Goal: Task Accomplishment & Management: Manage account settings

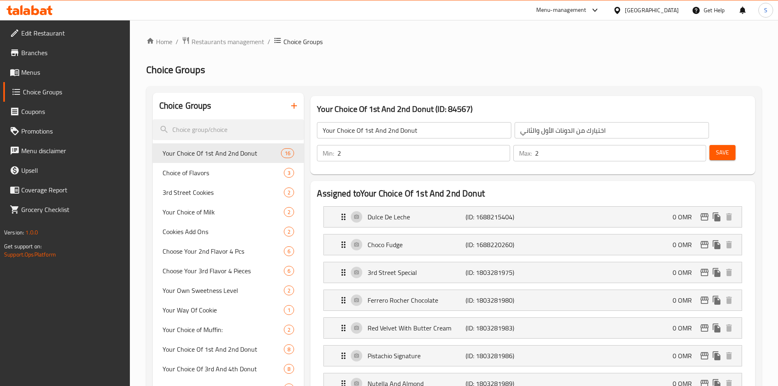
click at [671, 13] on div "[GEOGRAPHIC_DATA]" at bounding box center [652, 10] width 54 height 9
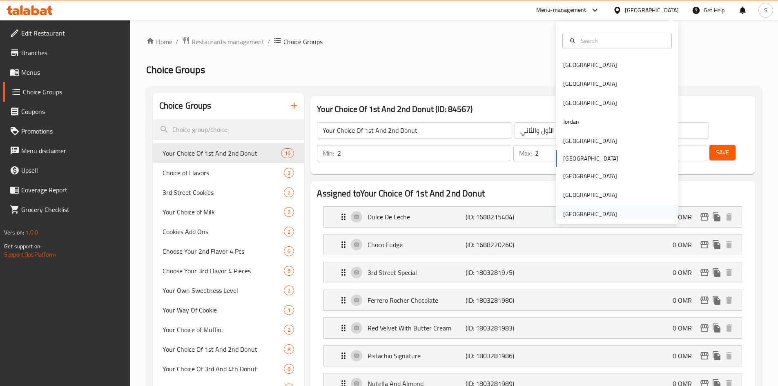
click at [597, 212] on div "United Arab Emirates" at bounding box center [590, 213] width 54 height 9
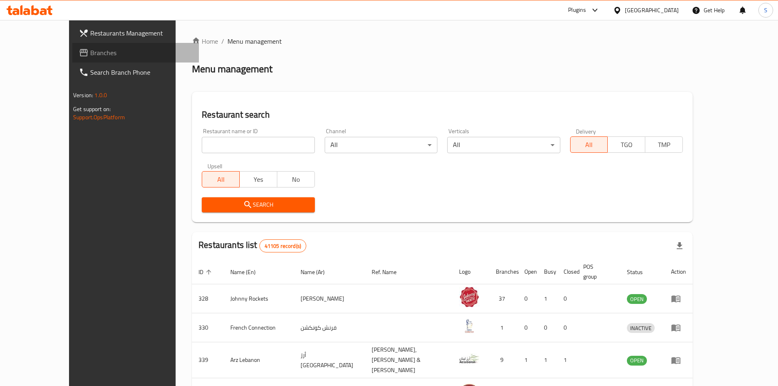
click at [90, 50] on span "Branches" at bounding box center [141, 53] width 102 height 10
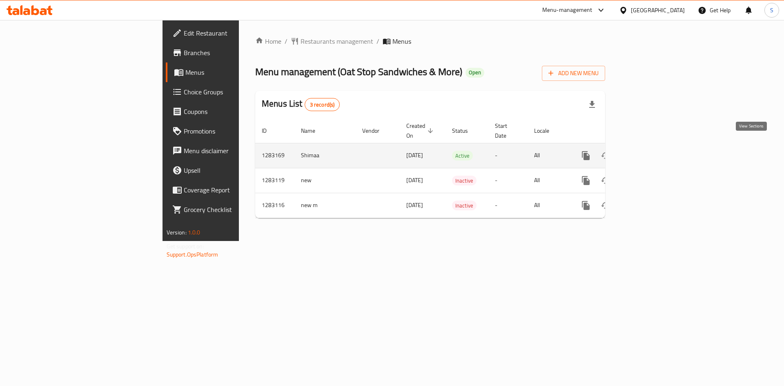
click at [649, 151] on icon "enhanced table" at bounding box center [645, 156] width 10 height 10
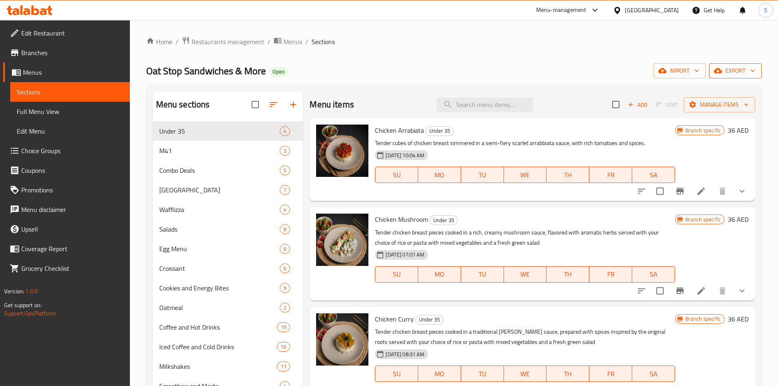
click at [731, 74] on span "export" at bounding box center [735, 71] width 40 height 10
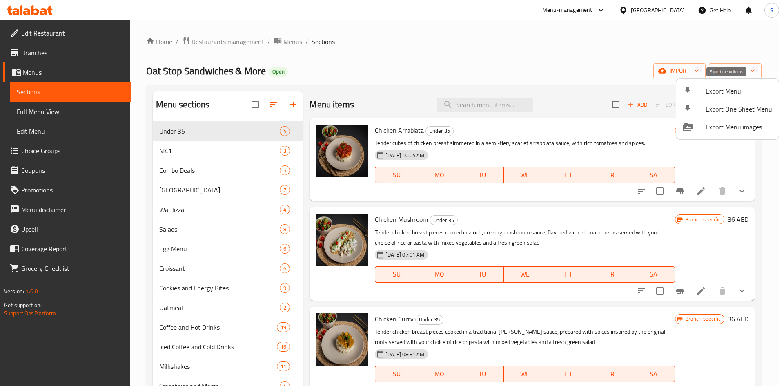
click at [705, 93] on span "Export Menu" at bounding box center [738, 91] width 67 height 10
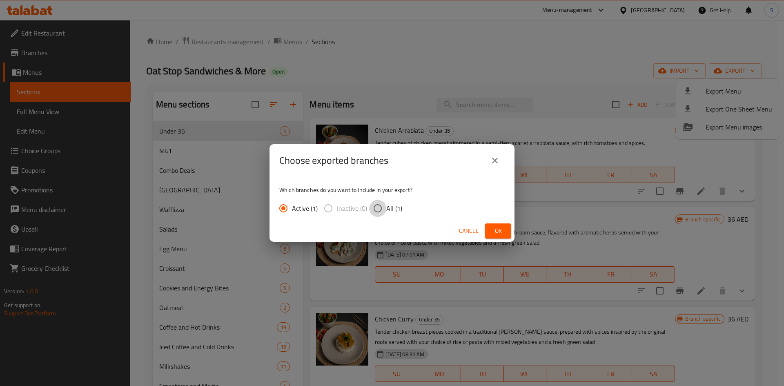
click at [375, 205] on input "All (1)" at bounding box center [377, 208] width 17 height 17
radio input "true"
click at [495, 233] on span "Ok" at bounding box center [497, 231] width 13 height 10
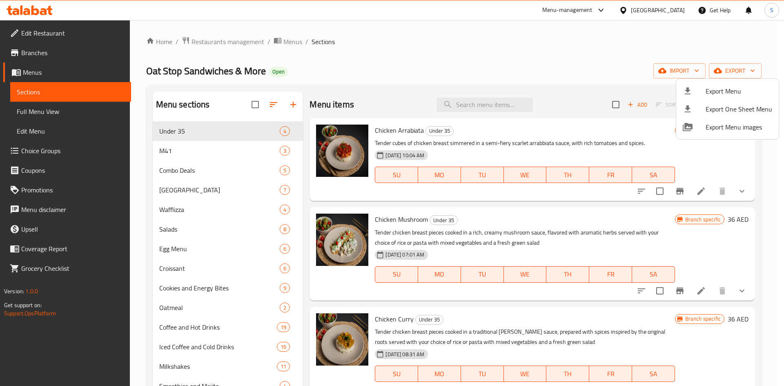
click at [400, 40] on div at bounding box center [392, 193] width 784 height 386
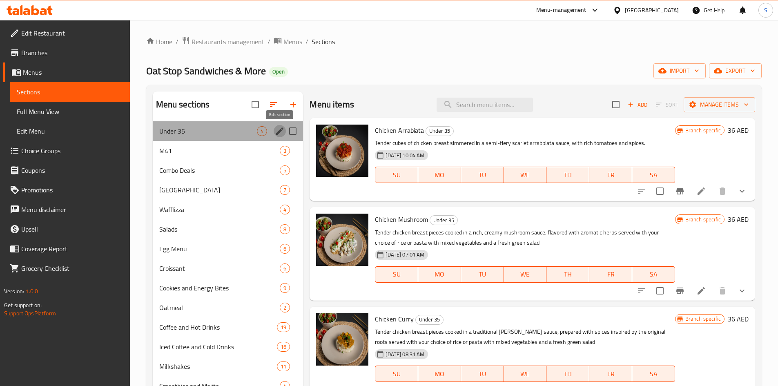
click at [281, 131] on icon "edit" at bounding box center [279, 130] width 7 height 7
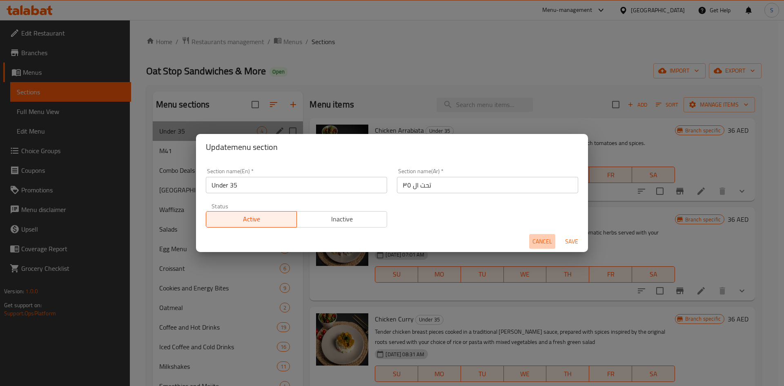
click at [545, 238] on span "Cancel" at bounding box center [542, 241] width 20 height 10
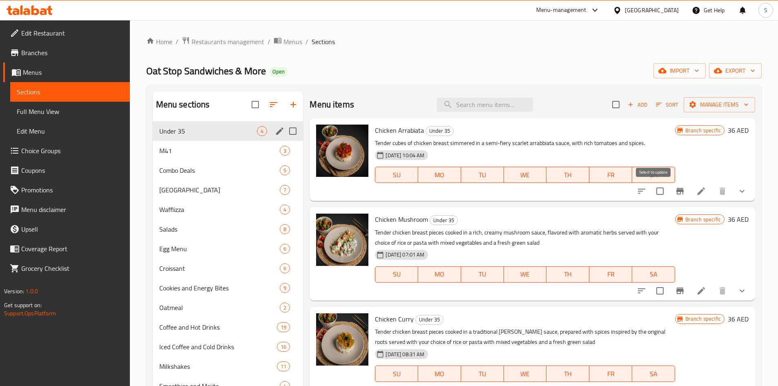
click at [651, 189] on input "checkbox" at bounding box center [659, 190] width 17 height 17
checkbox input "true"
click at [609, 104] on input "checkbox" at bounding box center [615, 104] width 17 height 17
checkbox input "true"
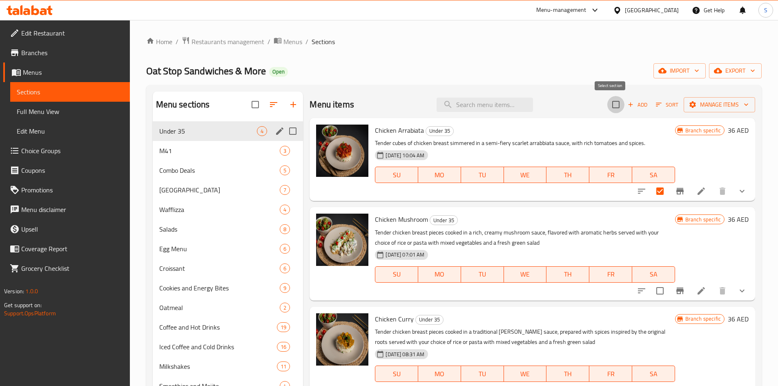
checkbox input "true"
click at [718, 106] on span "Manage items" at bounding box center [719, 105] width 58 height 10
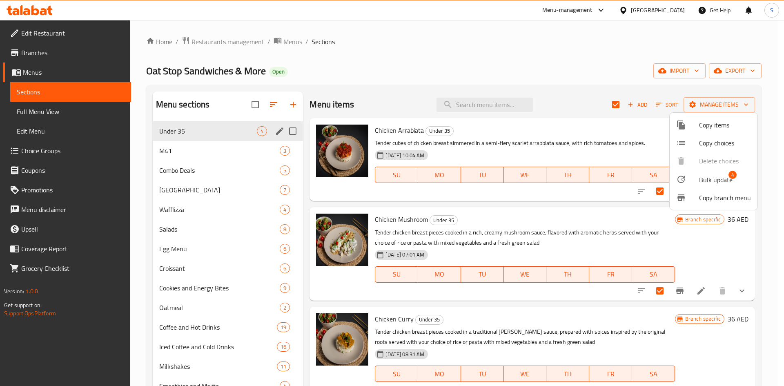
click at [500, 48] on div at bounding box center [392, 193] width 784 height 386
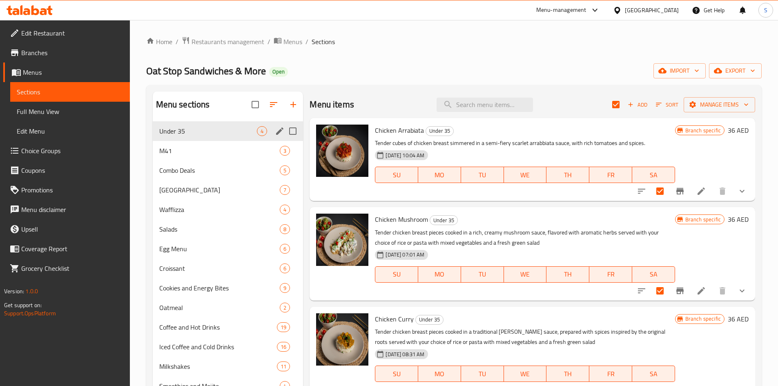
click at [675, 189] on icon "Branch-specific-item" at bounding box center [680, 191] width 10 height 10
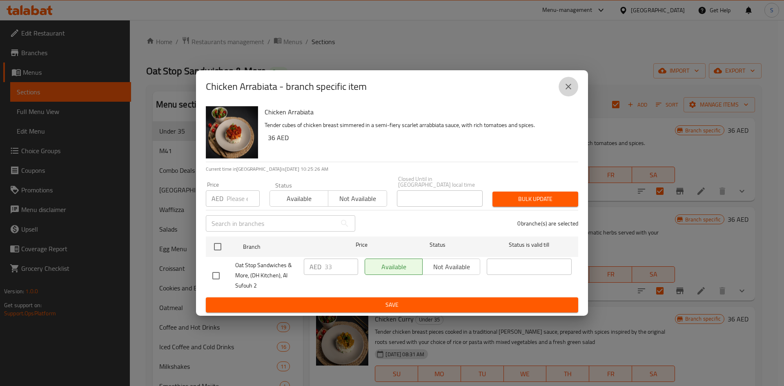
click at [561, 93] on button "close" at bounding box center [568, 87] width 20 height 20
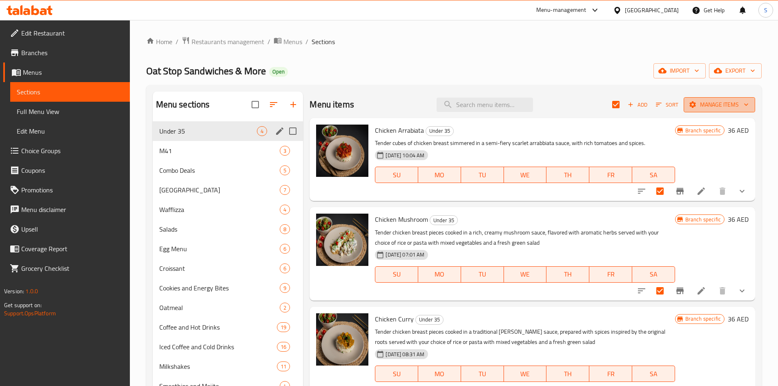
click at [719, 99] on button "Manage items" at bounding box center [718, 104] width 71 height 15
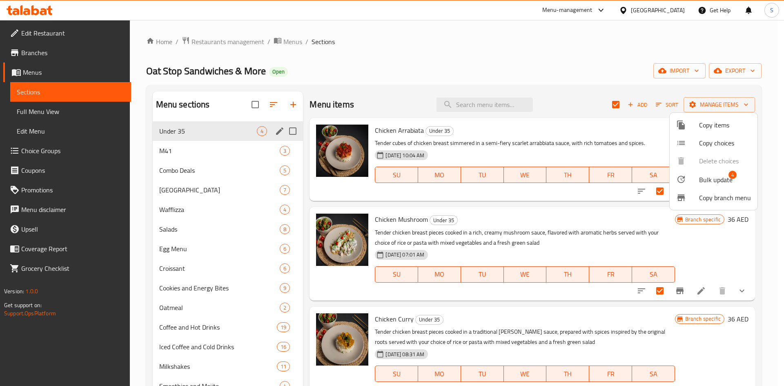
click at [710, 185] on span "Bulk update" at bounding box center [715, 180] width 33 height 10
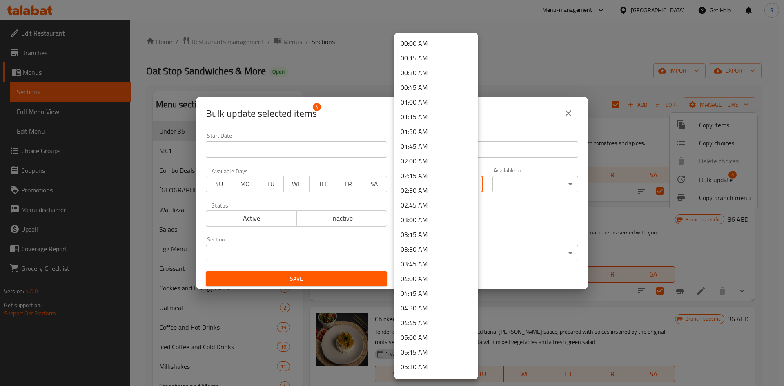
click at [440, 187] on body "​ Menu-management United Arab Emirates Get Help S Edit Restaurant Branches Menu…" at bounding box center [392, 203] width 784 height 366
click at [427, 295] on li "10:30 AM" at bounding box center [436, 293] width 84 height 15
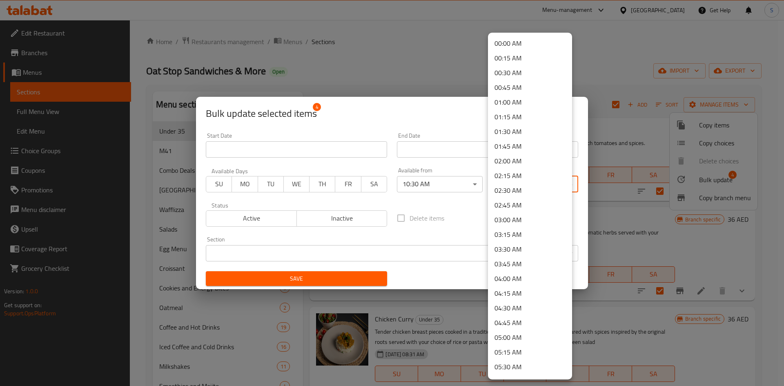
click at [500, 181] on body "​ Menu-management United Arab Emirates Get Help S Edit Restaurant Branches Menu…" at bounding box center [392, 203] width 784 height 366
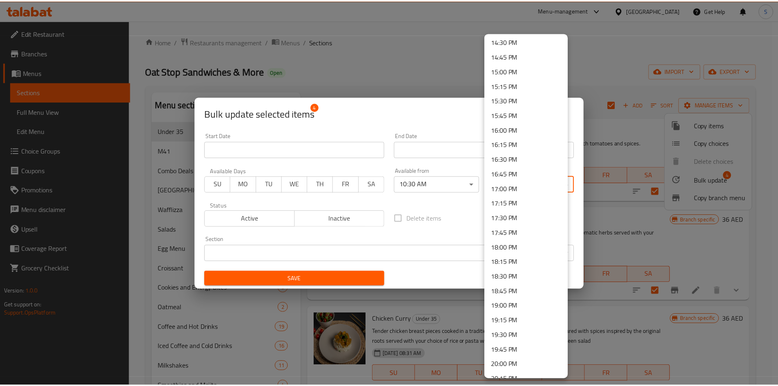
scroll to position [1020, 0]
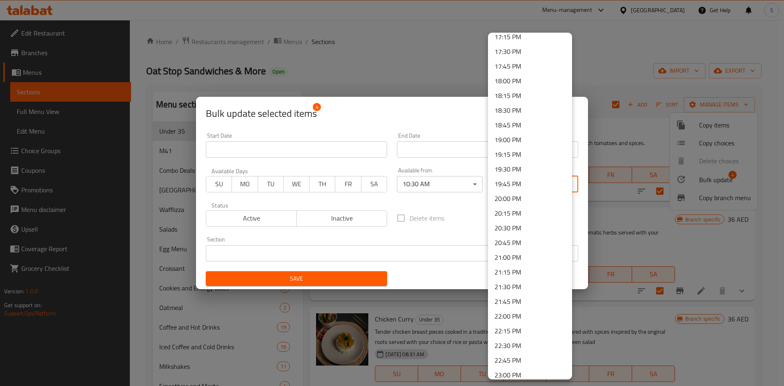
click at [513, 56] on li "17:30 PM" at bounding box center [530, 51] width 84 height 15
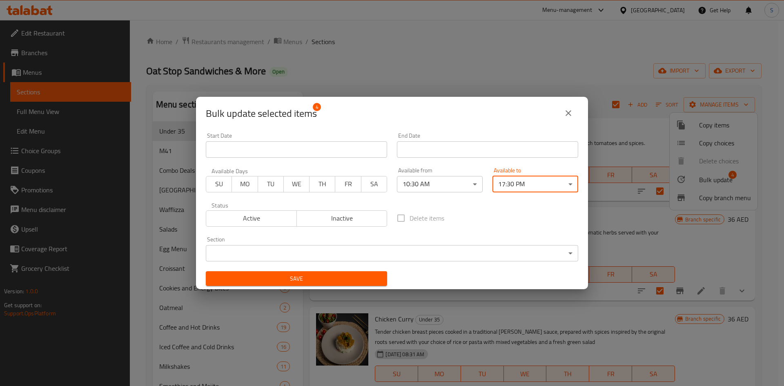
click at [354, 276] on span "Save" at bounding box center [296, 278] width 168 height 10
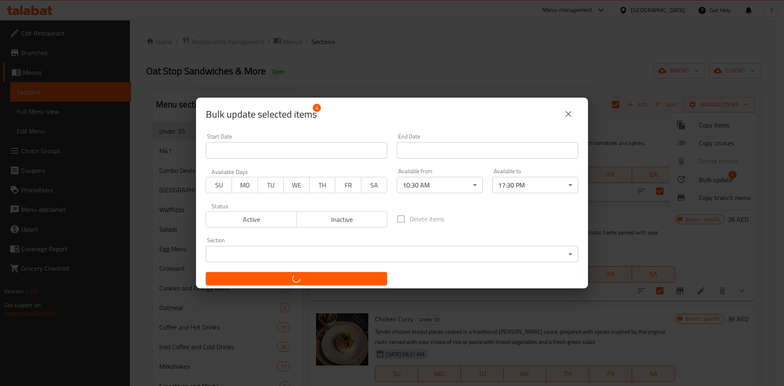
checkbox input "false"
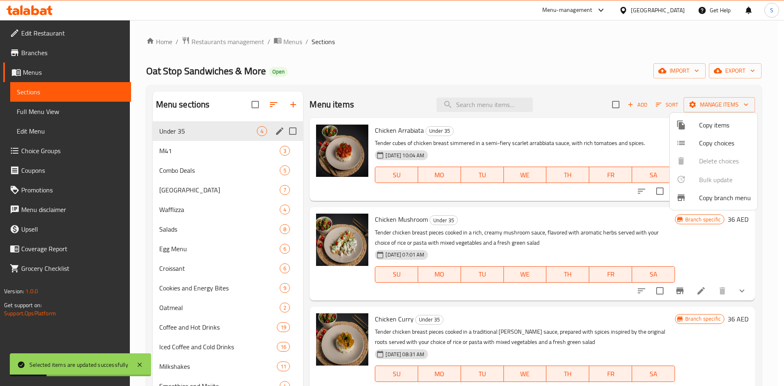
click at [480, 57] on div at bounding box center [392, 193] width 784 height 386
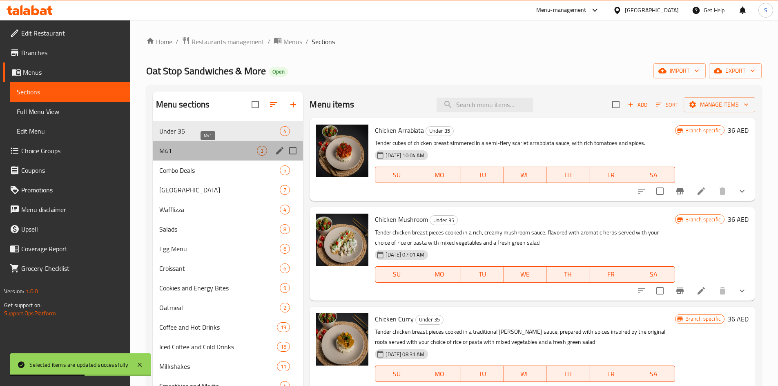
click at [198, 149] on span "M41" at bounding box center [208, 151] width 98 height 10
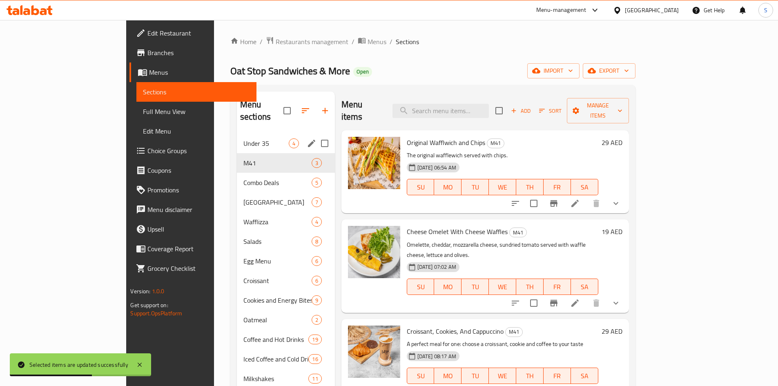
click at [243, 138] on span "Under 35" at bounding box center [265, 143] width 45 height 10
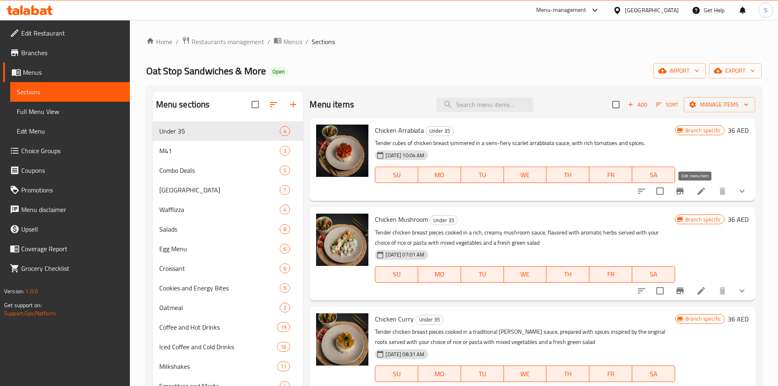
click at [698, 186] on icon at bounding box center [701, 191] width 10 height 10
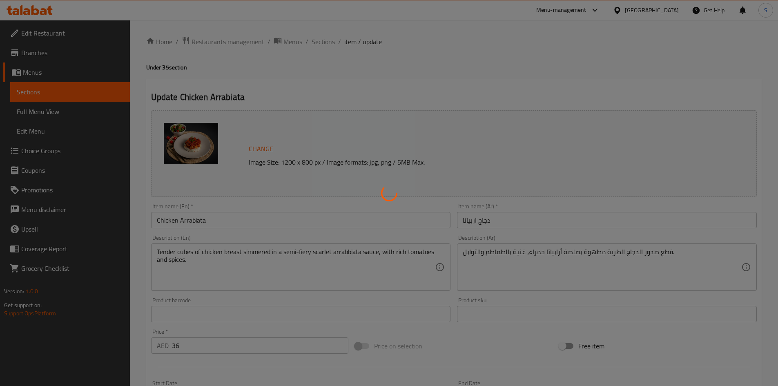
type input "الطبق الجانبي"
type input "1"
type input "يطلب عادة مع:"
type input "0"
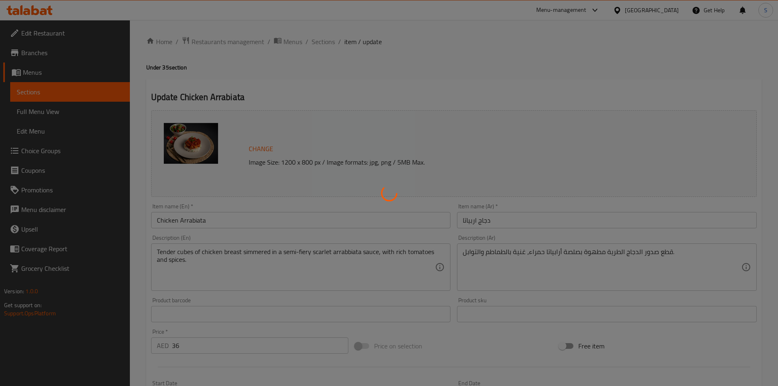
type input "5"
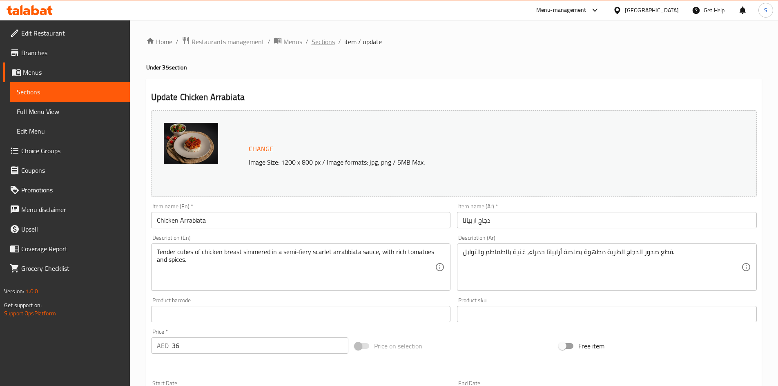
click at [326, 42] on span "Sections" at bounding box center [322, 42] width 23 height 10
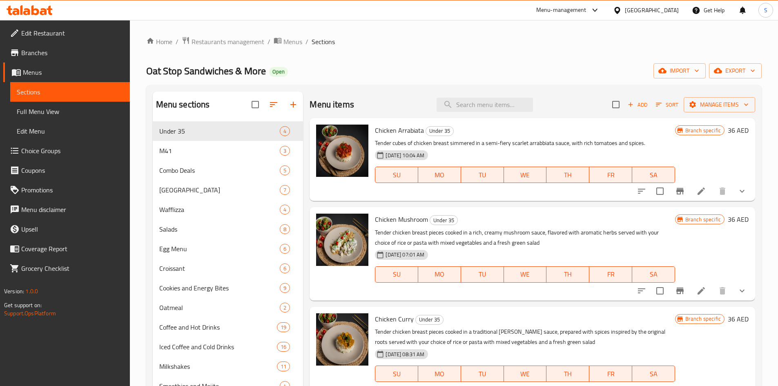
click at [719, 79] on div "Home / Restaurants management / Menus / Sections Oat Stop Sandwiches & More Ope…" at bounding box center [453, 259] width 615 height 447
click at [735, 66] on span "export" at bounding box center [735, 71] width 40 height 10
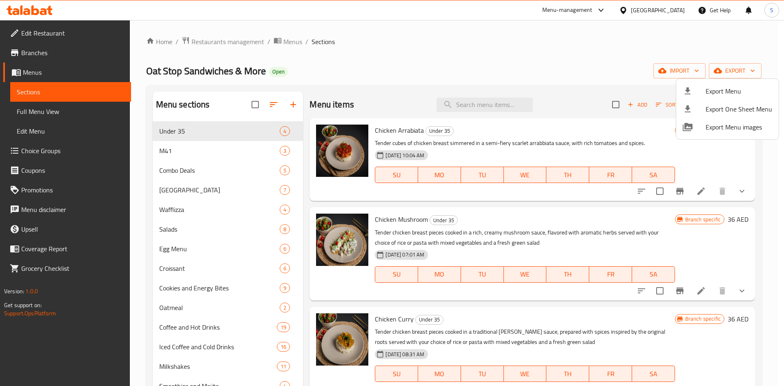
click at [712, 86] on span "Export Menu" at bounding box center [738, 91] width 67 height 10
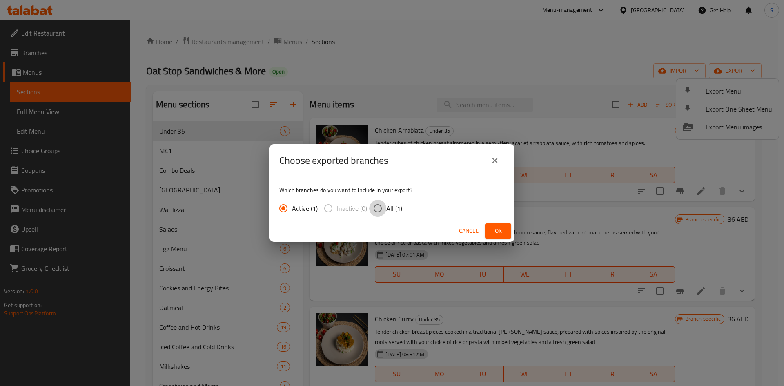
click at [375, 207] on input "All (1)" at bounding box center [377, 208] width 17 height 17
radio input "true"
click at [500, 229] on span "Ok" at bounding box center [497, 231] width 13 height 10
